Goal: Transaction & Acquisition: Purchase product/service

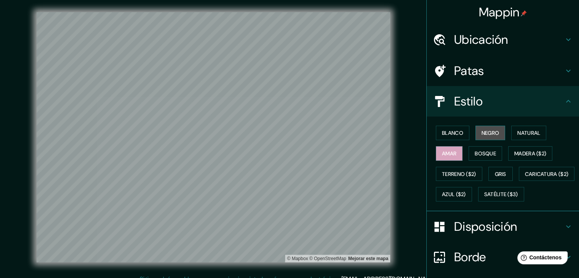
click at [483, 133] on font "Negro" at bounding box center [491, 133] width 18 height 7
click at [446, 133] on font "Blanco" at bounding box center [452, 133] width 21 height 7
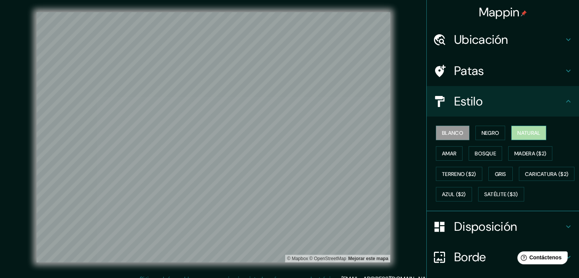
click at [518, 133] on font "Natural" at bounding box center [529, 133] width 23 height 7
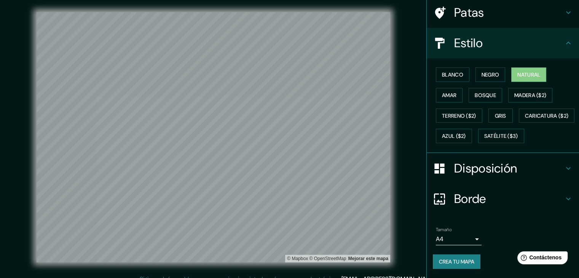
scroll to position [77, 0]
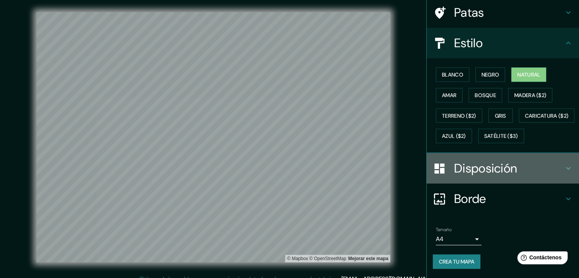
click at [564, 170] on icon at bounding box center [568, 168] width 9 height 9
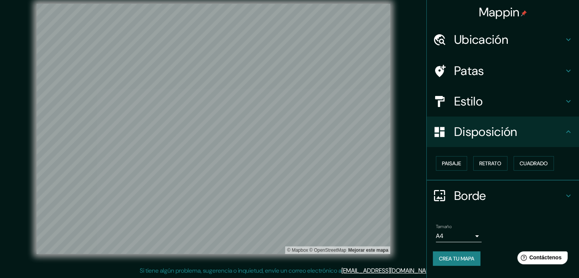
scroll to position [9, 0]
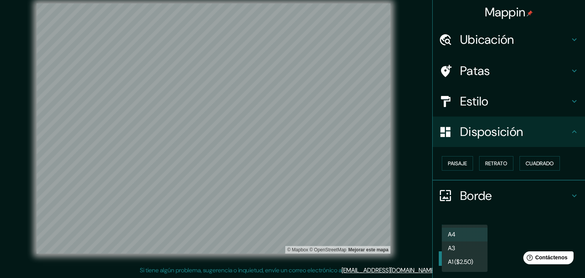
click at [480, 235] on body "Mappin Ubicación Lima, Provincia de Lima, Perú Patas Estilo Disposición Paisaje…" at bounding box center [292, 130] width 585 height 278
click at [462, 252] on li "A3" at bounding box center [465, 249] width 46 height 14
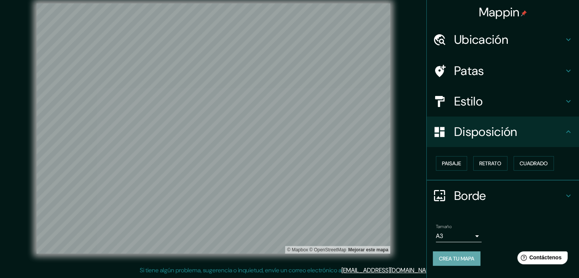
click at [440, 256] on font "Crea tu mapa" at bounding box center [456, 258] width 35 height 7
click at [462, 256] on font "Crea tu mapa" at bounding box center [456, 258] width 35 height 7
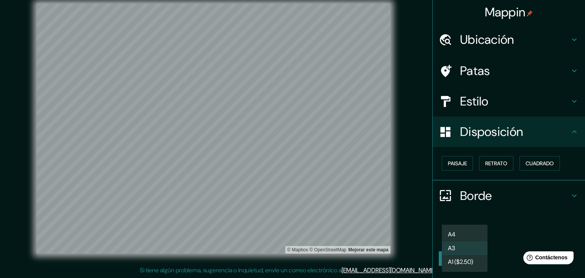
click at [469, 235] on body "Mappin Ubicación Lima, Provincia de Lima, Perú Patas Estilo Disposición Paisaje…" at bounding box center [292, 130] width 585 height 278
click at [484, 247] on li "A3" at bounding box center [465, 249] width 46 height 14
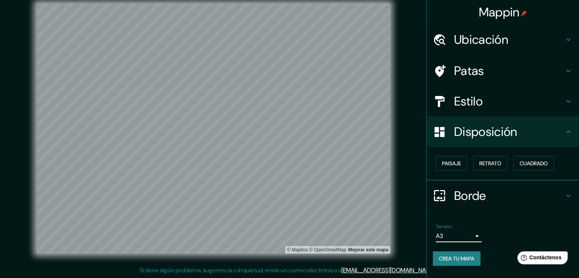
click at [498, 235] on div "Tamaño A3 single" at bounding box center [503, 233] width 140 height 24
click at [465, 258] on font "Crea tu mapa" at bounding box center [456, 258] width 35 height 7
click at [497, 166] on font "Retrato" at bounding box center [491, 163] width 22 height 7
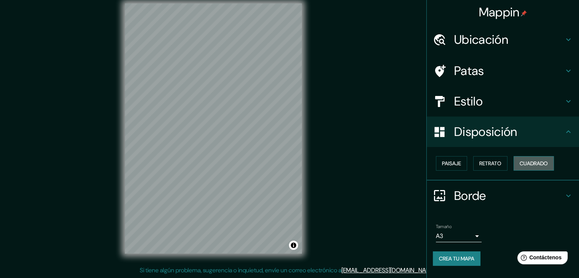
click at [523, 165] on font "Cuadrado" at bounding box center [534, 163] width 28 height 7
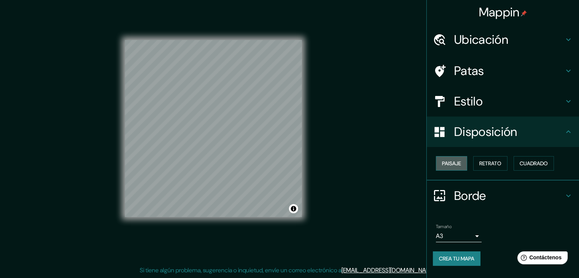
click at [459, 163] on font "Paisaje" at bounding box center [451, 163] width 19 height 7
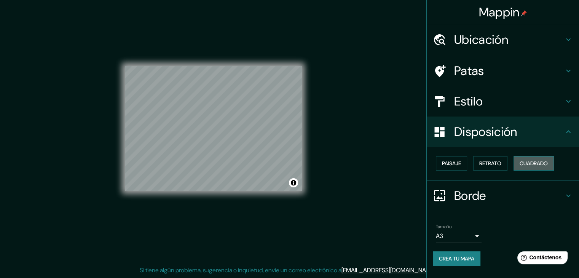
click at [533, 163] on font "Cuadrado" at bounding box center [534, 163] width 28 height 7
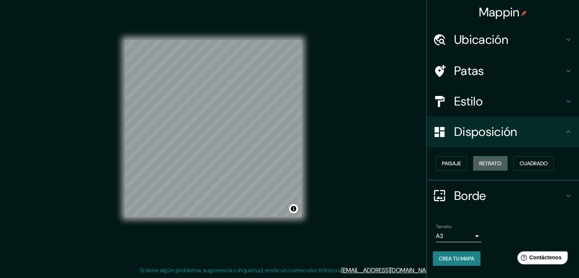
click at [486, 162] on font "Retrato" at bounding box center [491, 163] width 22 height 7
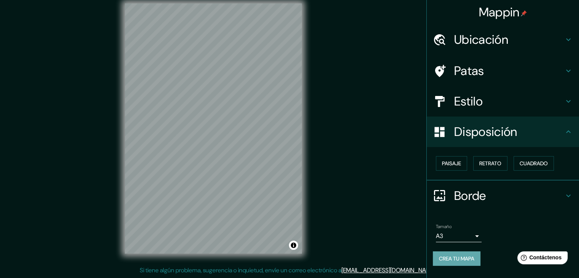
click at [466, 259] on font "Crea tu mapa" at bounding box center [456, 258] width 35 height 7
click at [361, 200] on div "Mappin Ubicación Lima, Provincia de Lima, Perú Patas Estilo Disposición Paisaje…" at bounding box center [289, 134] width 579 height 287
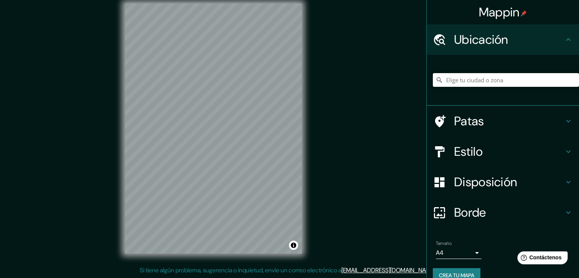
click at [464, 77] on input "Elige tu ciudad o zona" at bounding box center [506, 80] width 146 height 14
click at [458, 79] on input "Elige tu ciudad o zona" at bounding box center [506, 80] width 146 height 14
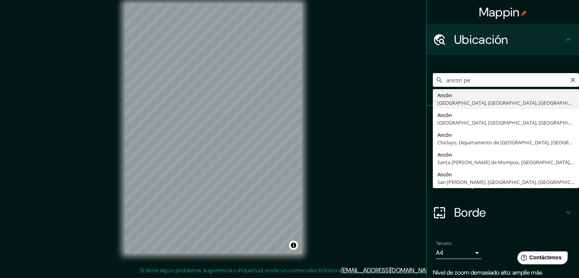
type input "Ancón, [GEOGRAPHIC_DATA], [GEOGRAPHIC_DATA], [GEOGRAPHIC_DATA]"
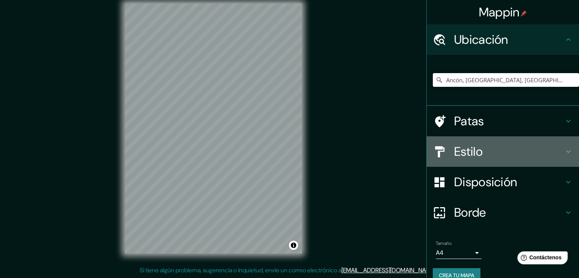
click at [546, 137] on div "Estilo" at bounding box center [503, 151] width 152 height 30
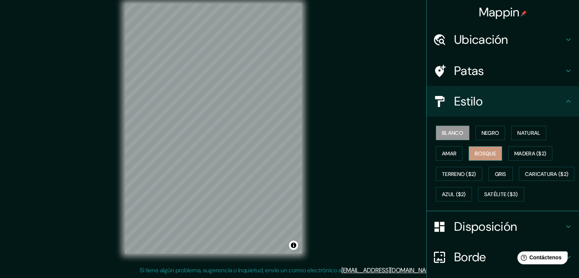
click at [478, 149] on font "Bosque" at bounding box center [485, 154] width 21 height 10
click at [518, 133] on font "Natural" at bounding box center [529, 133] width 23 height 7
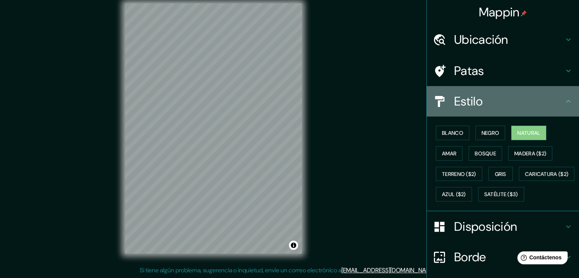
click at [564, 101] on icon at bounding box center [568, 101] width 9 height 9
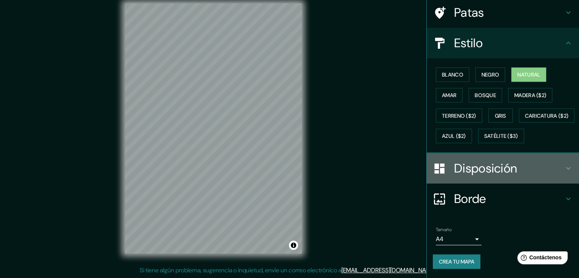
click at [503, 171] on font "Disposición" at bounding box center [485, 168] width 63 height 16
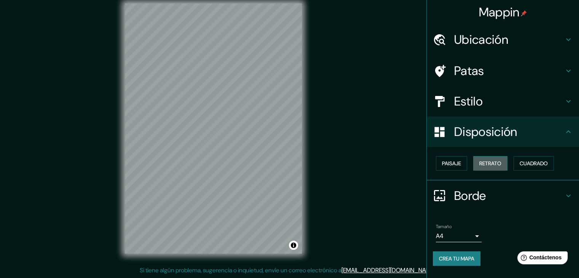
click at [483, 161] on font "Retrato" at bounding box center [491, 163] width 22 height 7
click at [525, 161] on font "Cuadrado" at bounding box center [534, 163] width 28 height 7
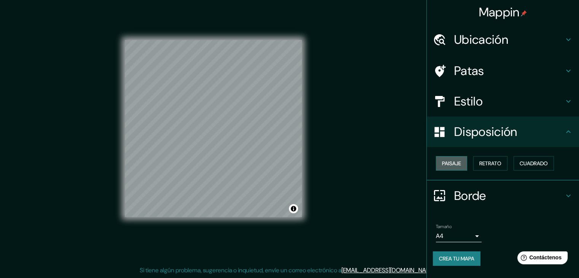
click at [445, 163] on font "Paisaje" at bounding box center [451, 163] width 19 height 7
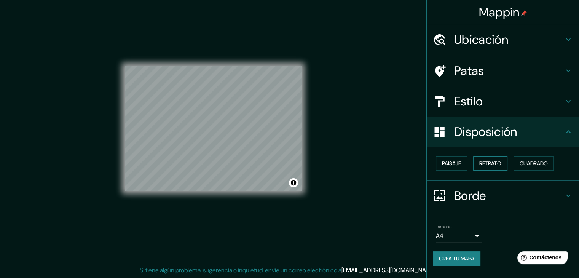
click at [493, 169] on button "Retrato" at bounding box center [490, 163] width 34 height 14
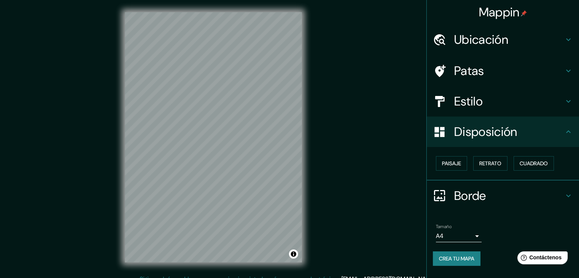
click at [478, 243] on div "Tamaño A4 single" at bounding box center [503, 233] width 140 height 24
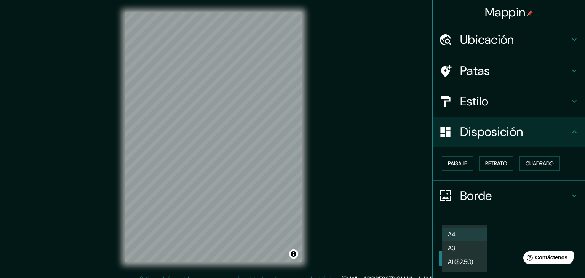
click at [475, 234] on body "Mappin Ubicación Ancón, [GEOGRAPHIC_DATA], [GEOGRAPHIC_DATA], [GEOGRAPHIC_DATA]…" at bounding box center [292, 139] width 585 height 278
click at [459, 249] on li "A3" at bounding box center [465, 249] width 46 height 14
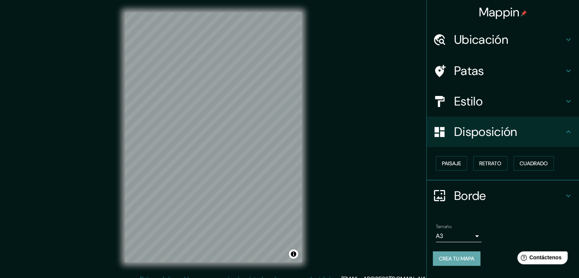
click at [451, 259] on font "Crea tu mapa" at bounding box center [456, 258] width 35 height 7
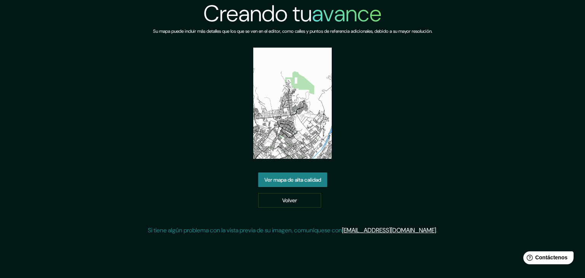
click at [280, 182] on font "Ver mapa de alta calidad" at bounding box center [292, 179] width 57 height 7
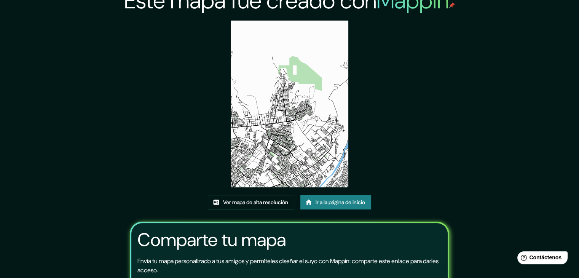
scroll to position [4, 0]
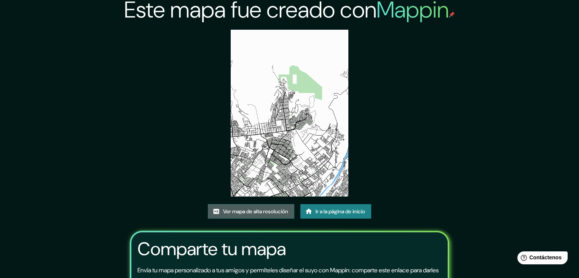
click at [246, 208] on font "Ver mapa de alta resolución" at bounding box center [255, 211] width 65 height 7
click at [336, 216] on link "Ir a la página de inicio" at bounding box center [336, 211] width 71 height 14
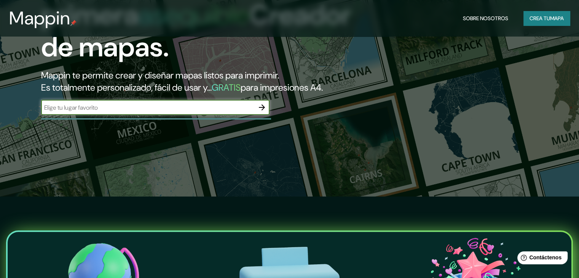
scroll to position [76, 0]
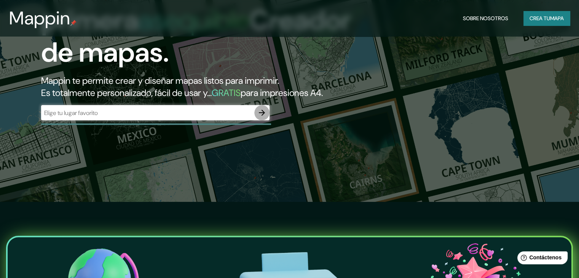
click at [263, 117] on icon "button" at bounding box center [262, 112] width 9 height 9
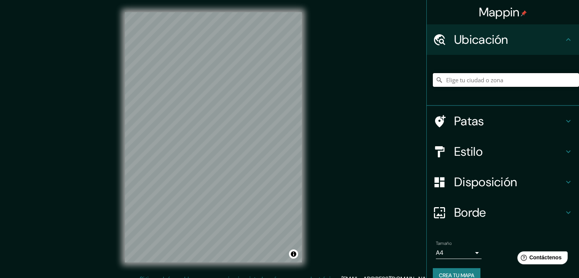
click at [449, 81] on input "Elige tu ciudad o zona" at bounding box center [506, 80] width 146 height 14
click at [478, 80] on input "Elige tu ciudad o zona" at bounding box center [506, 80] width 146 height 14
type input "a"
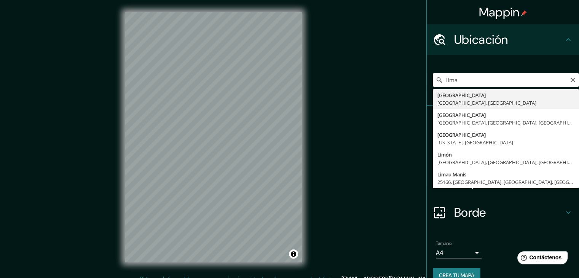
type input "[GEOGRAPHIC_DATA], [GEOGRAPHIC_DATA], [GEOGRAPHIC_DATA]"
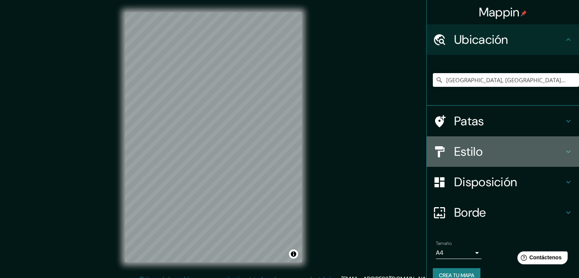
click at [501, 152] on h4 "Estilo" at bounding box center [509, 151] width 110 height 15
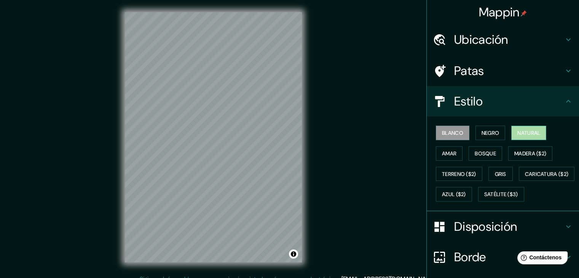
click at [524, 130] on font "Natural" at bounding box center [529, 133] width 23 height 7
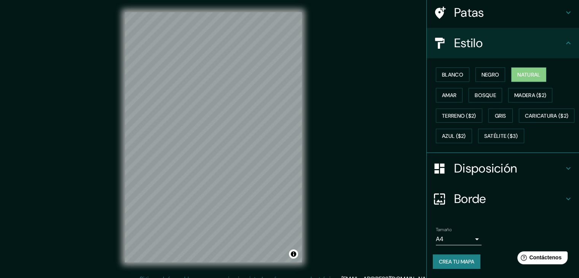
scroll to position [77, 0]
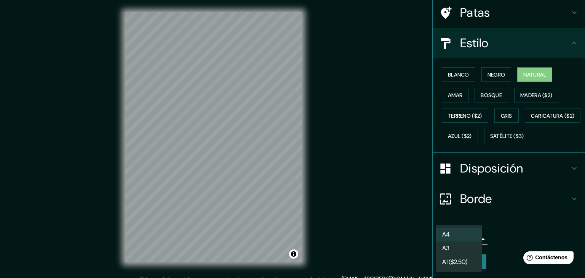
click at [464, 239] on body "Mappin Ubicación Lima, Provincia de Lima, Perú Patas Estilo Blanco Negro Natura…" at bounding box center [292, 139] width 585 height 278
click at [453, 246] on li "A3" at bounding box center [459, 249] width 46 height 14
type input "a4"
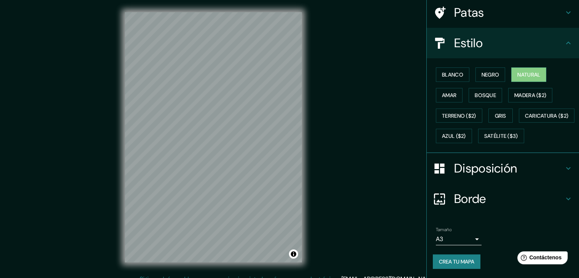
click at [397, 218] on div "Mappin Ubicación Lima, Provincia de Lima, Perú Patas Estilo Blanco Negro Natura…" at bounding box center [289, 143] width 579 height 287
click at [453, 266] on button "Crea tu mapa" at bounding box center [457, 261] width 48 height 14
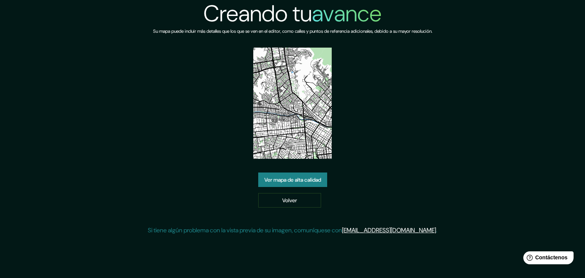
click at [308, 183] on font "Ver mapa de alta calidad" at bounding box center [292, 180] width 57 height 10
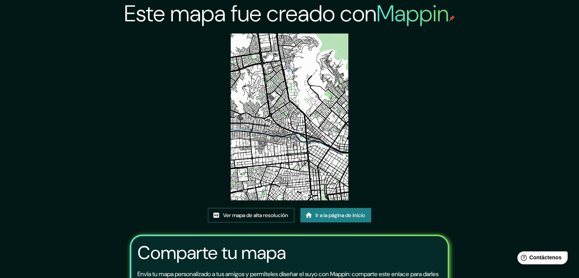
click at [237, 218] on font "Ver mapa de alta resolución" at bounding box center [255, 215] width 65 height 7
